Goal: Transaction & Acquisition: Purchase product/service

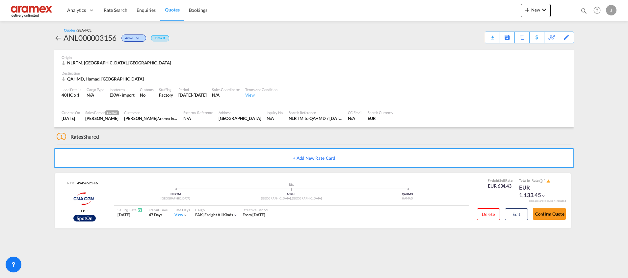
click at [169, 12] on span "Quotes" at bounding box center [172, 10] width 14 height 6
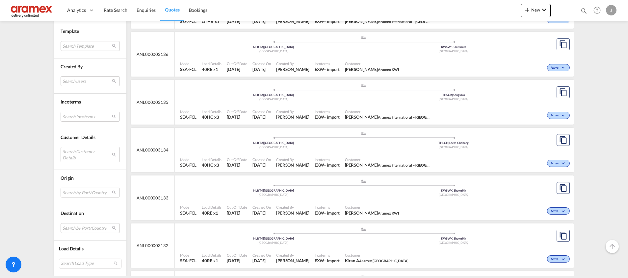
scroll to position [1229, 0]
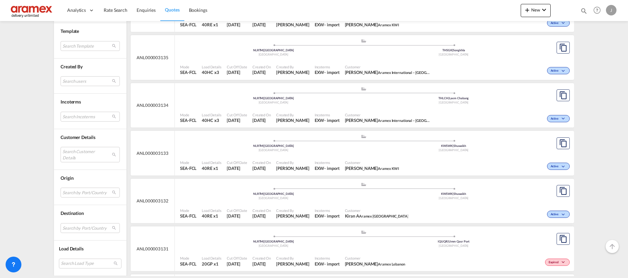
click at [323, 180] on port-traveller-ui ".a{fill:#aaa8ad;} .a{fill:#aaa8ad;} NLRTM | [GEOGRAPHIC_DATA] [GEOGRAPHIC_DATA]…" at bounding box center [363, 191] width 377 height 25
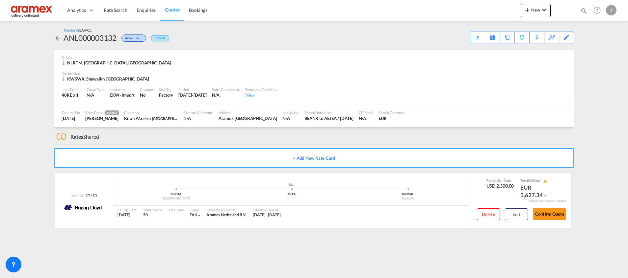
click at [174, 9] on span "Quotes" at bounding box center [172, 10] width 14 height 6
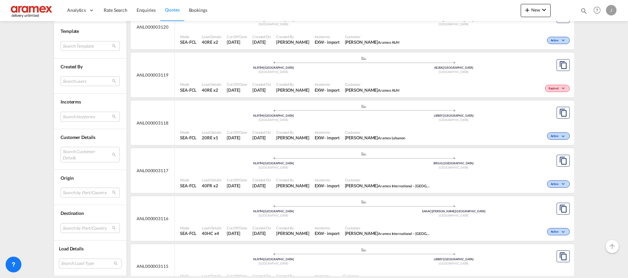
scroll to position [1999, 0]
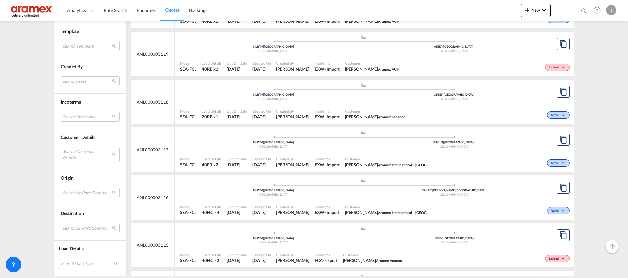
click at [394, 187] on ul ".a{fill:#aaa8ad;} .a{fill:#aaa8ad;} NLRTM | [GEOGRAPHIC_DATA] [GEOGRAPHIC_DATA]…" at bounding box center [363, 186] width 360 height 3
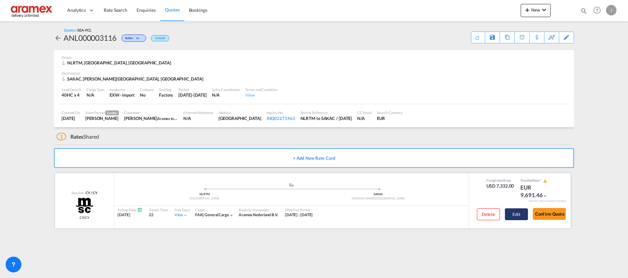
click at [514, 213] on button "Edit" at bounding box center [516, 215] width 23 height 12
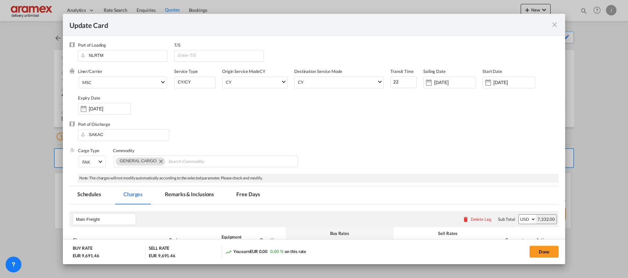
click at [551, 25] on md-icon "icon-close fg-AAA8AD m-0 pointer" at bounding box center [554, 25] width 8 height 8
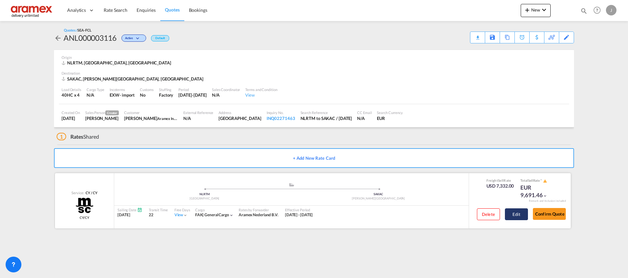
click at [515, 212] on button "Edit" at bounding box center [516, 215] width 23 height 12
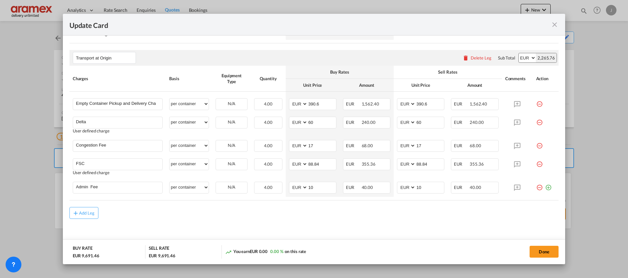
scroll to position [493, 0]
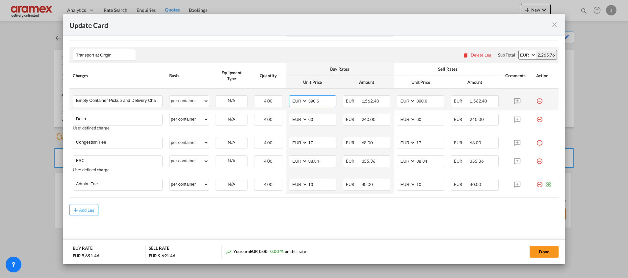
click at [314, 101] on input "390.6" at bounding box center [322, 101] width 28 height 10
click at [314, 100] on input "390.6" at bounding box center [322, 101] width 28 height 10
click at [545, 185] on md-icon "icon-plus-circle-outline green-400-fg" at bounding box center [548, 182] width 7 height 7
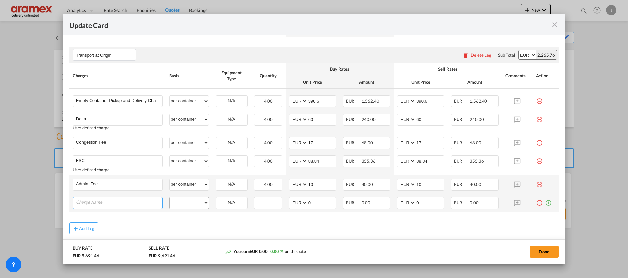
paste input "lashing & securing on-site"
type input "lashing & securing on-site"
click at [185, 204] on select "per equipment per container per B/L per shipping bill per shipment % on pickup …" at bounding box center [188, 203] width 39 height 11
click at [169, 198] on select "per equipment per container per B/L per shipping bill per shipment % on pickup …" at bounding box center [188, 203] width 39 height 11
click at [192, 203] on select "per equipment per container per B/L per shipping bill per shipment % on pickup …" at bounding box center [188, 203] width 39 height 11
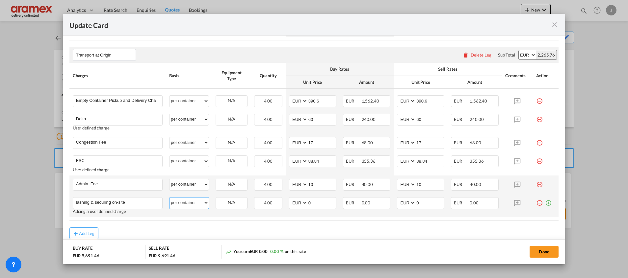
select select "per shipment"
click at [169, 198] on select "per equipment per container per B/L per shipping bill per shipment % on pickup …" at bounding box center [188, 203] width 39 height 11
click at [140, 203] on input "lashing & securing on-site" at bounding box center [119, 203] width 86 height 10
paste input "for 4 container"
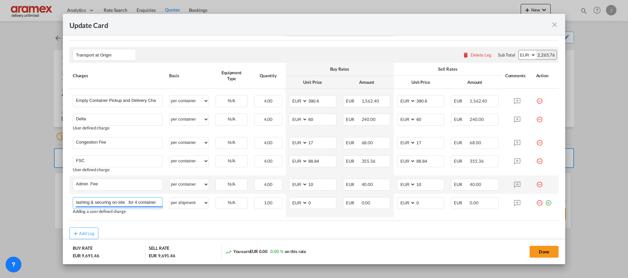
type input "lashing & securing on-site for 4 container"
click at [162, 231] on div "Add Leg" at bounding box center [313, 234] width 489 height 12
drag, startPoint x: 316, startPoint y: 204, endPoint x: 301, endPoint y: 204, distance: 15.5
click at [301, 204] on md-input-container "AED AFN ALL AMD ANG AOA ARS AUD AWG AZN BAM BBD BDT BGN BHD BIF BMD BND BOB BRL…" at bounding box center [312, 203] width 47 height 12
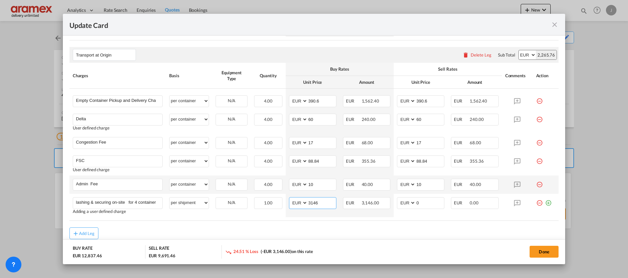
type input "3146"
click at [273, 233] on div "Add Leg" at bounding box center [313, 234] width 489 height 12
click at [312, 204] on input "3146" at bounding box center [322, 203] width 28 height 10
drag, startPoint x: 426, startPoint y: 202, endPoint x: 403, endPoint y: 204, distance: 22.8
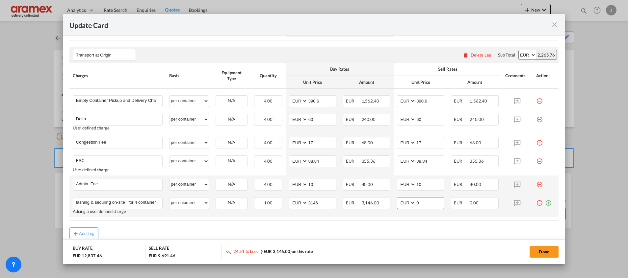
click at [407, 203] on md-input-container "AED AFN ALL AMD ANG AOA ARS AUD AWG AZN BAM BBD BDT BGN BHD BIF BMD BND BOB BRL…" at bounding box center [420, 203] width 47 height 12
paste input "3146"
type input "3146"
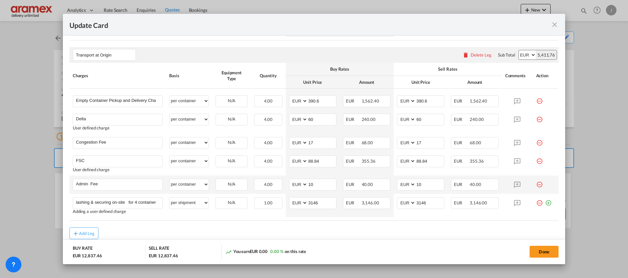
click at [545, 202] on md-icon "icon-plus-circle-outline green-400-fg" at bounding box center [548, 200] width 7 height 7
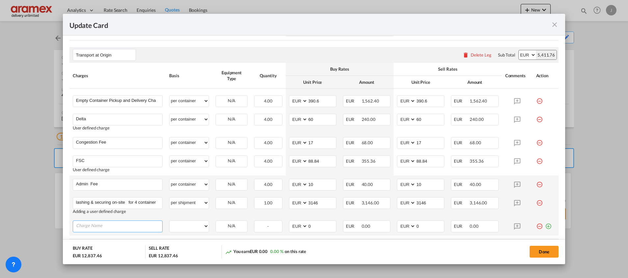
paste input "Subject to Waiting fee - Approx charges -per hour/part €75,00 per container"
type input "Subject to Waiting fee - Approx charges -per hour/part €75,00 per container"
click at [194, 231] on select "per equipment per container per B/L per shipping bill per shipment % on pickup …" at bounding box center [188, 226] width 39 height 11
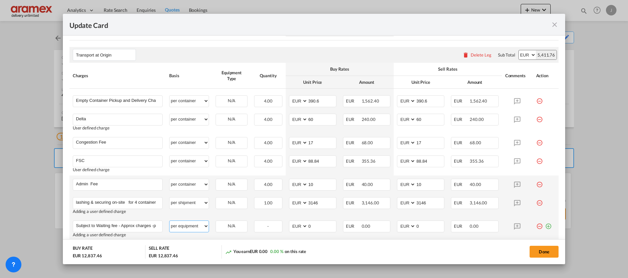
click at [169, 221] on select "per equipment per container per B/L per shipping bill per shipment % on pickup …" at bounding box center [188, 226] width 39 height 11
click at [226, 230] on select "40HC" at bounding box center [231, 226] width 31 height 9
click at [192, 228] on select "per equipment per container per B/L per shipping bill per shipment % on pickup …" at bounding box center [188, 226] width 39 height 11
select select "per container"
click at [169, 221] on select "per equipment per container per B/L per shipping bill per shipment % on pickup …" at bounding box center [188, 226] width 39 height 11
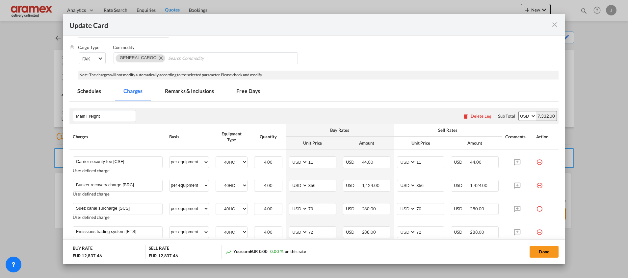
scroll to position [48, 0]
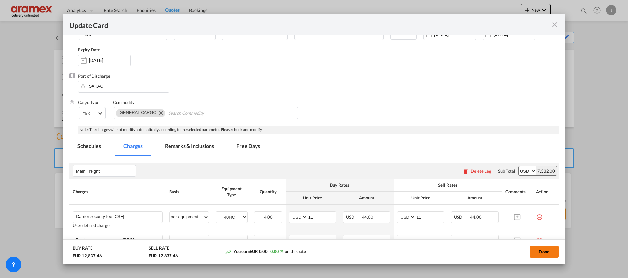
click at [541, 251] on button "Done" at bounding box center [543, 252] width 29 height 12
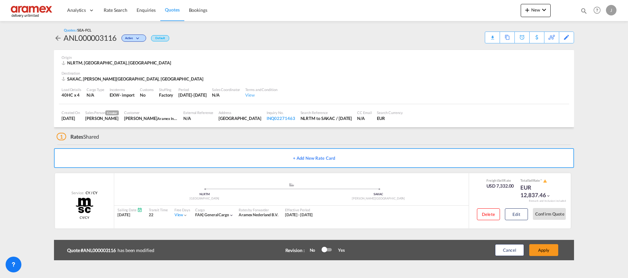
click at [541, 251] on button "Apply" at bounding box center [543, 250] width 29 height 12
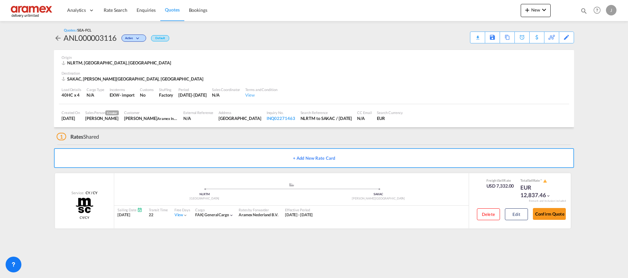
click at [0, 0] on div "Download Quote" at bounding box center [0, 0] width 0 height 0
click at [119, 6] on link "Rate Search" at bounding box center [115, 10] width 33 height 21
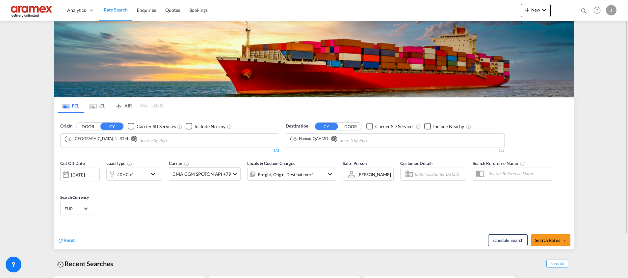
click at [323, 142] on md-chip "Hamad, QAHMD" at bounding box center [313, 139] width 47 height 7
click at [334, 138] on md-icon "Remove" at bounding box center [333, 138] width 5 height 5
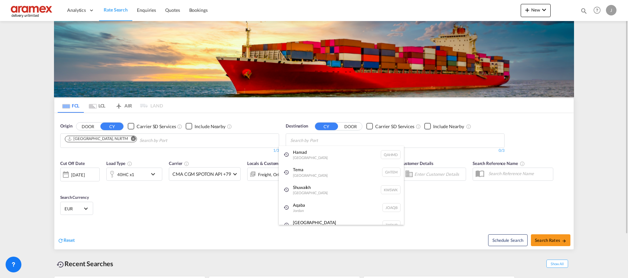
paste input "[GEOGRAPHIC_DATA]"
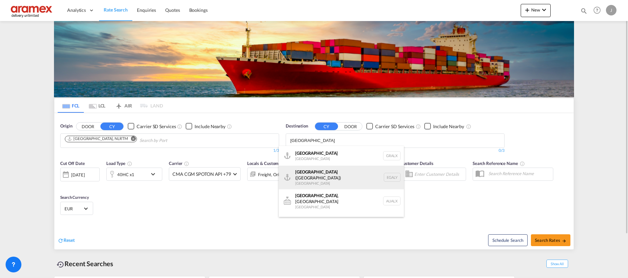
type input "[GEOGRAPHIC_DATA]"
click at [323, 172] on div "Alexandria ([GEOGRAPHIC_DATA]) [GEOGRAPHIC_DATA] EGALY" at bounding box center [341, 178] width 125 height 24
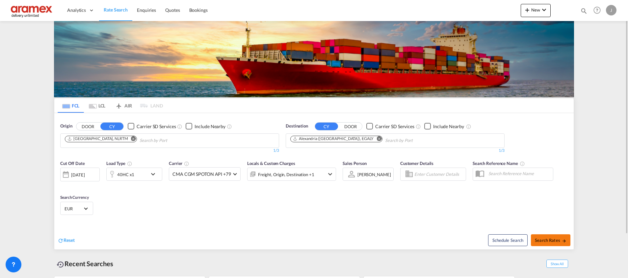
click at [547, 238] on span "Search Rates" at bounding box center [551, 240] width 32 height 5
type input "NLRTM to EGALY / [DATE]"
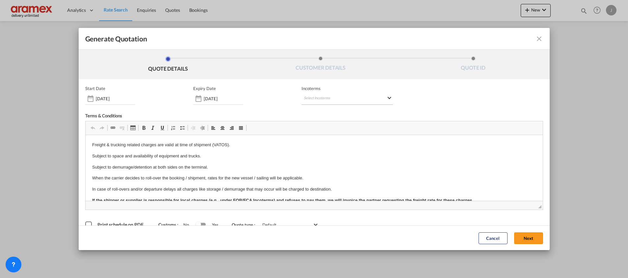
click at [324, 98] on md-select "Select Incoterms DPU - import Delivery at Place Unloaded CIP - export Carriage …" at bounding box center [346, 99] width 91 height 12
click at [313, 113] on input "search" at bounding box center [332, 113] width 61 height 6
click at [312, 112] on input "search" at bounding box center [332, 113] width 61 height 6
type input "exw"
click at [314, 127] on div "Ex Works" at bounding box center [335, 129] width 62 height 4
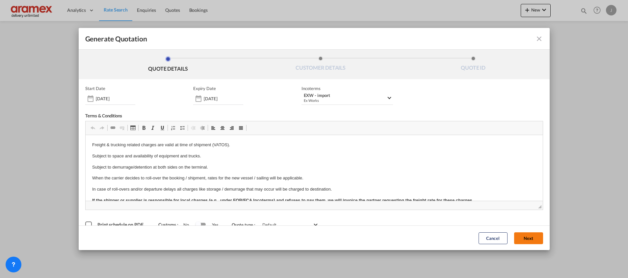
click at [520, 236] on button "Next" at bounding box center [528, 238] width 29 height 12
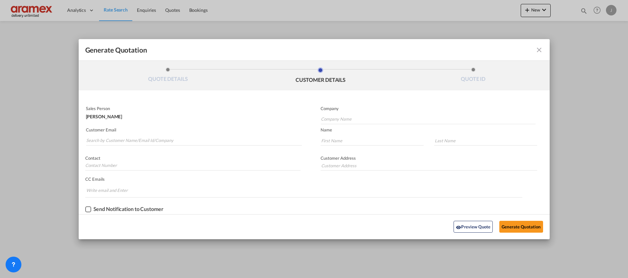
click at [114, 133] on md-autocomplete-wrap "Generate QuotationQUOTE ..." at bounding box center [194, 139] width 216 height 13
click at [111, 138] on input "Search by Customer Name/Email Id/Company" at bounding box center [193, 141] width 215 height 10
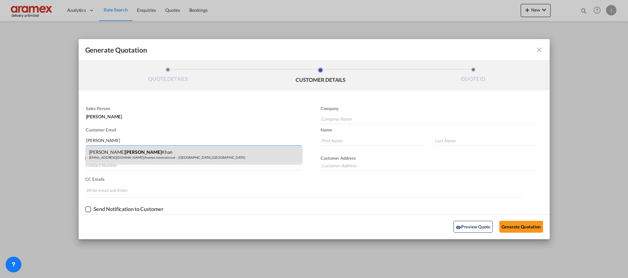
type input "[PERSON_NAME]"
click at [114, 157] on div "[PERSON_NAME] [PERSON_NAME][EMAIL_ADDRESS][DOMAIN_NAME] | Aramex International …" at bounding box center [194, 155] width 216 height 18
type input "Aramex International – [GEOGRAPHIC_DATA], [GEOGRAPHIC_DATA]"
type input "[EMAIL_ADDRESS][DOMAIN_NAME]"
type input "[PERSON_NAME]"
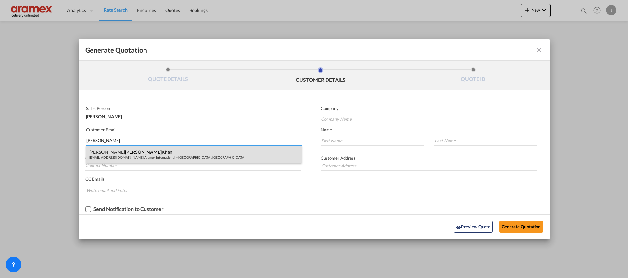
type input "Khan"
type input "[GEOGRAPHIC_DATA]"
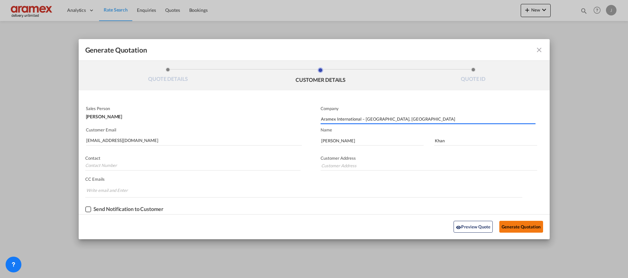
click at [515, 226] on button "Generate Quotation" at bounding box center [520, 227] width 43 height 12
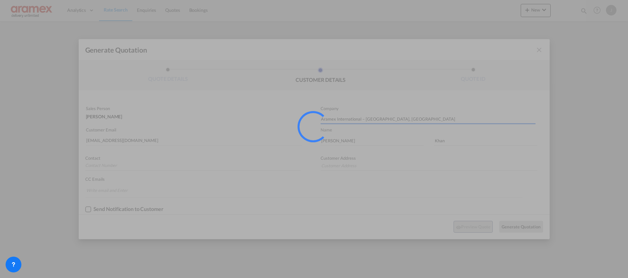
type input "[GEOGRAPHIC_DATA]"
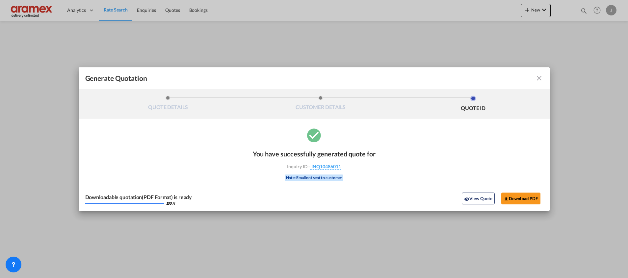
click at [540, 79] on md-icon "icon-close fg-AAA8AD cursor m-0" at bounding box center [539, 78] width 8 height 8
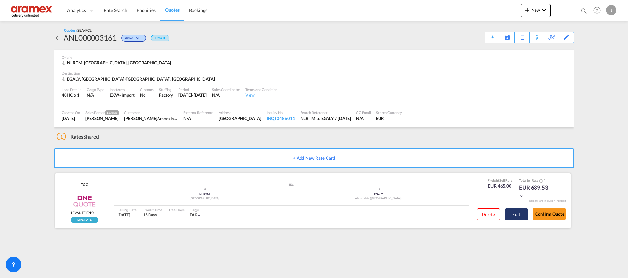
click at [518, 215] on button "Edit" at bounding box center [516, 215] width 23 height 12
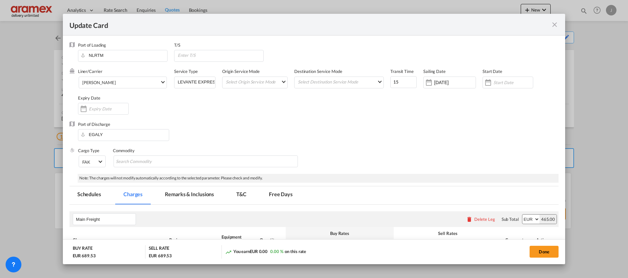
scroll to position [230, 0]
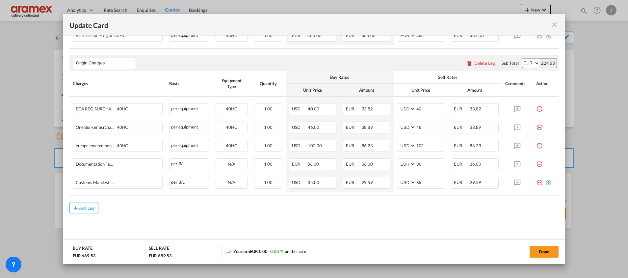
click at [555, 24] on md-icon "icon-close fg-AAA8AD m-0 pointer" at bounding box center [554, 25] width 8 height 8
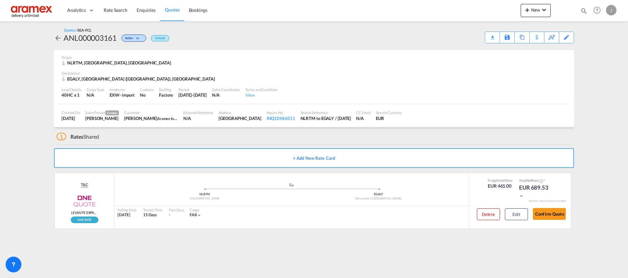
click at [174, 4] on link "Quotes" at bounding box center [172, 10] width 24 height 21
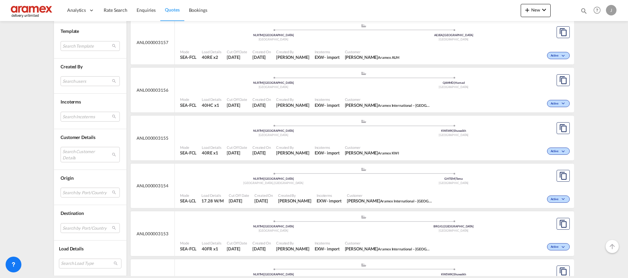
scroll to position [247, 0]
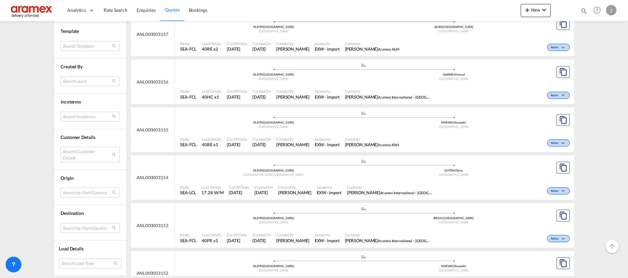
click at [461, 141] on div "Active" at bounding box center [486, 142] width 170 height 16
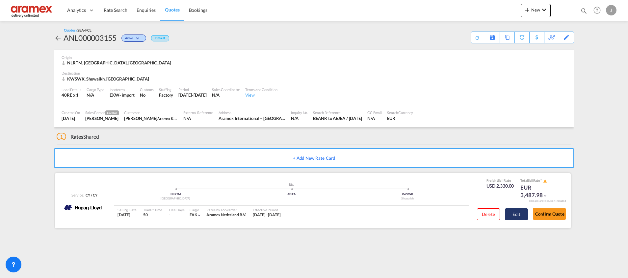
click at [516, 212] on button "Edit" at bounding box center [516, 215] width 23 height 12
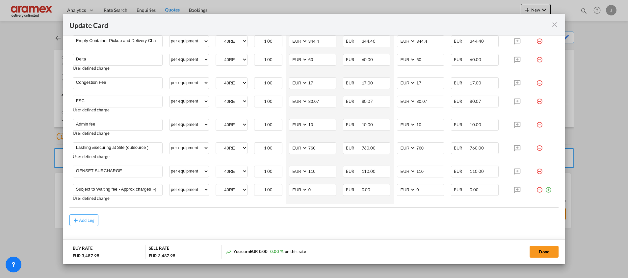
scroll to position [472, 0]
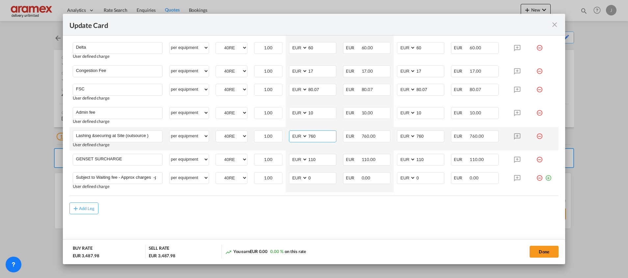
drag, startPoint x: 321, startPoint y: 137, endPoint x: 291, endPoint y: 140, distance: 30.0
click at [291, 140] on md-input-container "AED AFN ALL AMD ANG AOA ARS AUD AWG AZN BAM BBD BDT BGN BHD BIF BMD BND [PERSON…" at bounding box center [312, 137] width 47 height 12
paste input "871,2"
click at [312, 137] on input "872" at bounding box center [322, 136] width 28 height 10
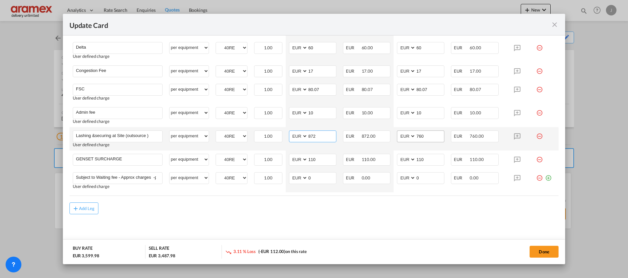
type input "872"
click at [429, 137] on input "760" at bounding box center [429, 136] width 28 height 10
paste input "871,2"
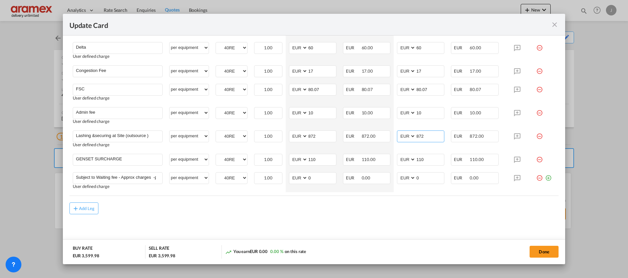
type input "872"
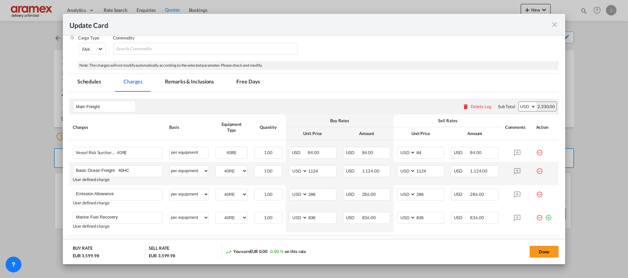
scroll to position [126, 0]
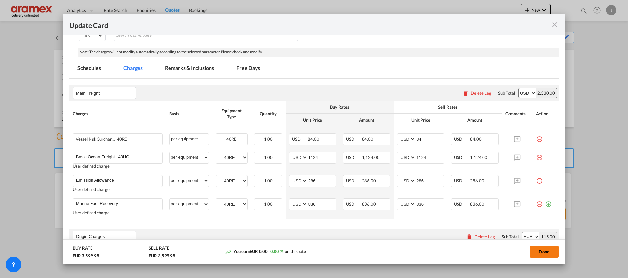
click at [546, 251] on button "Done" at bounding box center [543, 252] width 29 height 12
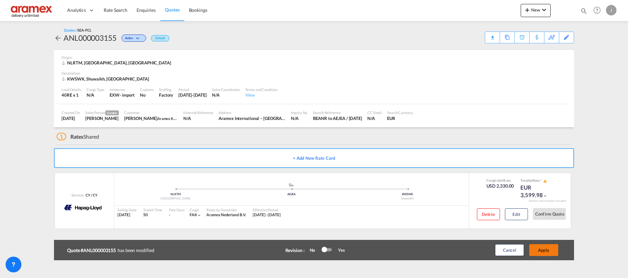
click at [548, 246] on button "Apply" at bounding box center [543, 250] width 29 height 12
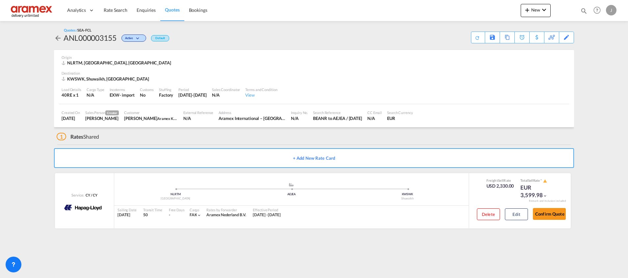
click at [99, 80] on div "KWSWK, Shuwaikh, [GEOGRAPHIC_DATA]" at bounding box center [106, 79] width 89 height 6
copy div "Shuwaikh"
drag, startPoint x: 334, startPoint y: 117, endPoint x: 527, endPoint y: 54, distance: 202.8
click at [553, 65] on div "NLRTM, [GEOGRAPHIC_DATA], [GEOGRAPHIC_DATA]" at bounding box center [314, 63] width 505 height 6
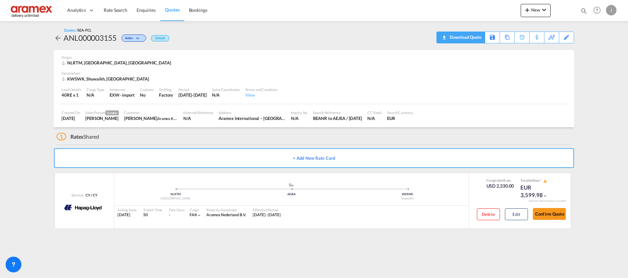
click at [448, 37] on div "Download Quote" at bounding box center [465, 37] width 34 height 11
